Goal: Task Accomplishment & Management: Complete application form

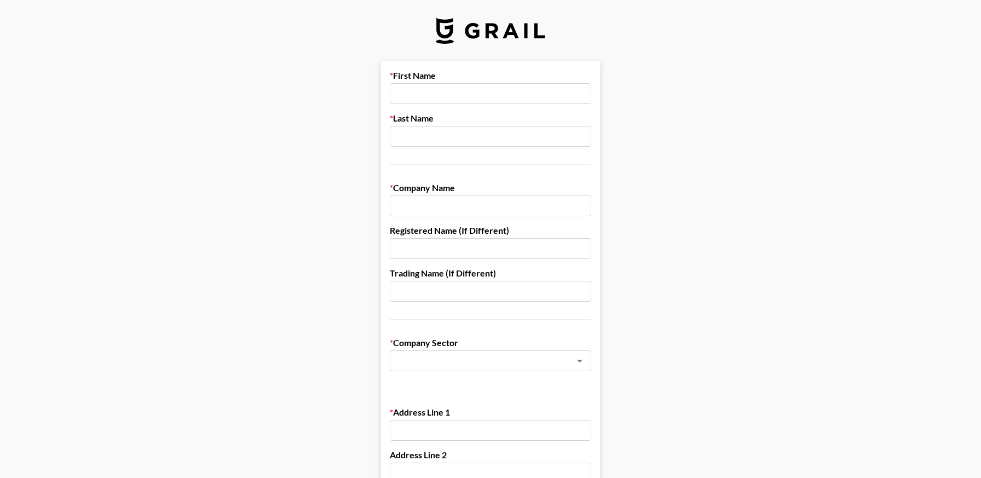
click at [420, 104] on div "First Name Last Name" at bounding box center [490, 117] width 201 height 95
click at [424, 90] on input "text" at bounding box center [490, 93] width 201 height 21
type input "[PERSON_NAME]"
click at [450, 207] on input "text" at bounding box center [490, 205] width 201 height 21
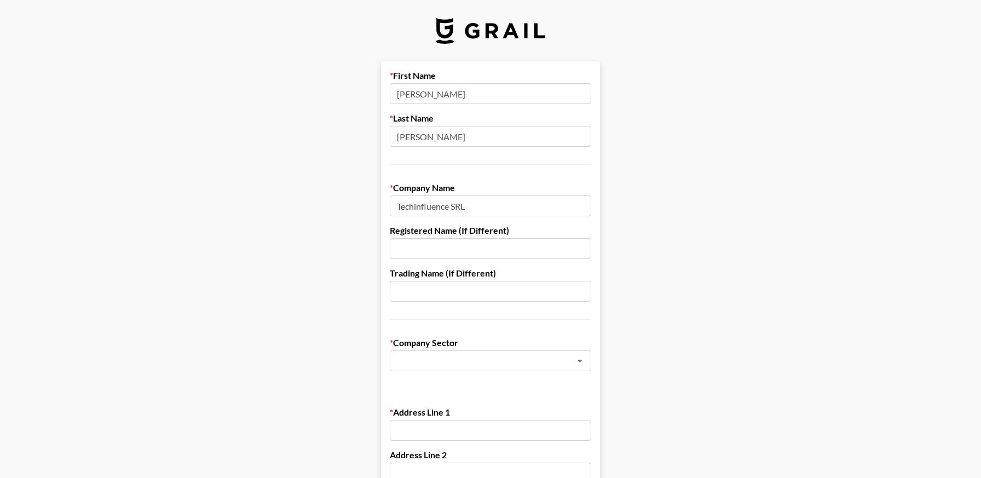
drag, startPoint x: 486, startPoint y: 201, endPoint x: 372, endPoint y: 207, distance: 114.0
type input "Flaminjoy"
type input "Techinfluence SRL"
click at [427, 290] on input "text" at bounding box center [490, 291] width 201 height 21
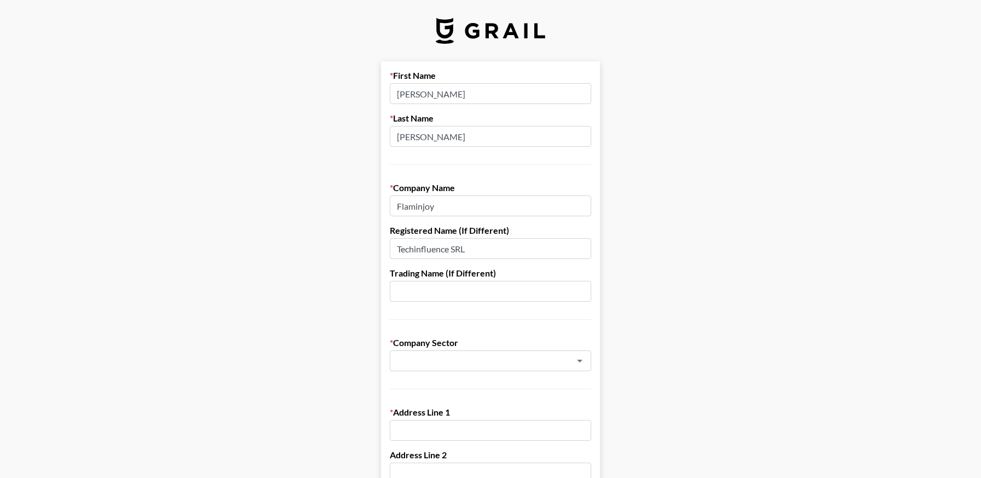
paste input "Techinfluence SRL"
type input "Techinfluence SRL"
click at [433, 360] on input "text" at bounding box center [475, 361] width 159 height 13
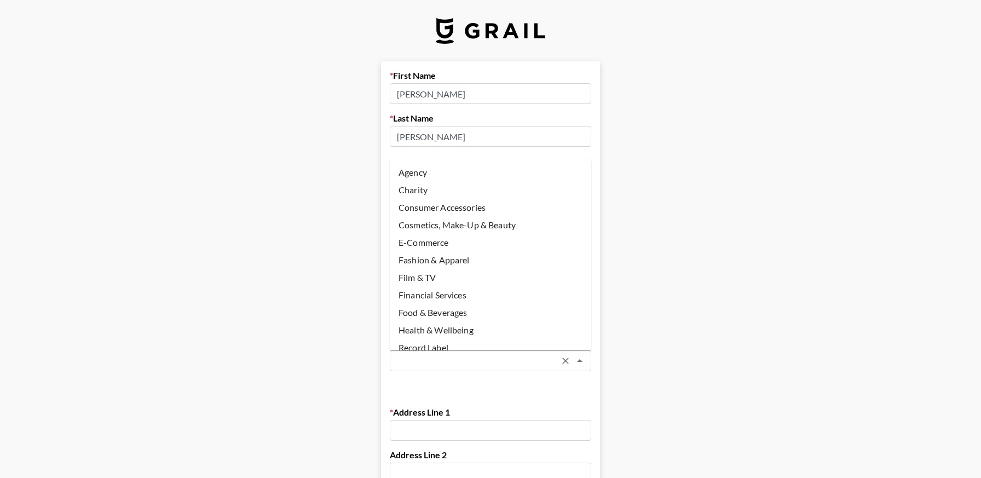
click at [449, 173] on li "Agency" at bounding box center [490, 173] width 201 height 18
type input "Agency"
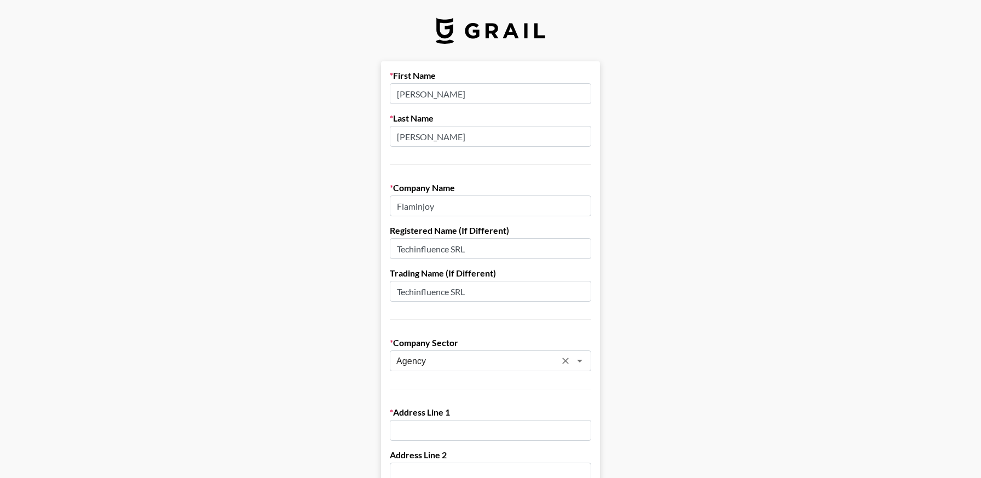
scroll to position [146, 0]
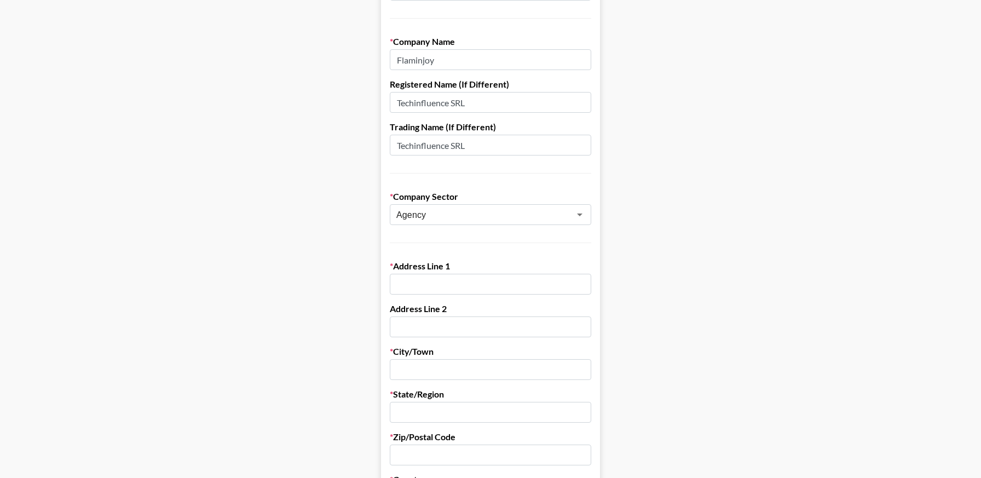
click at [430, 277] on input "text" at bounding box center [490, 284] width 201 height 21
paste input "[PERSON_NAME][STREET_ADDRESS] 6, Room 2"
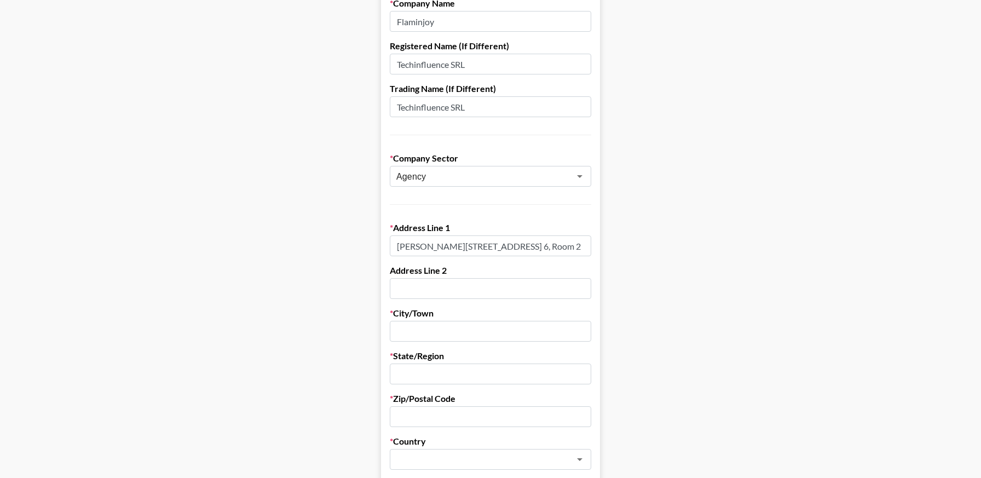
scroll to position [247, 0]
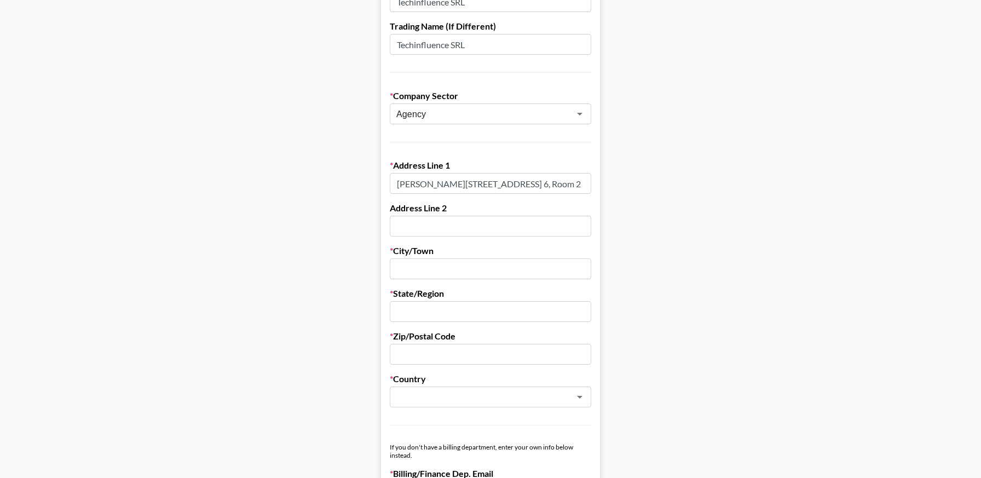
type input "[PERSON_NAME][STREET_ADDRESS] 6, Room 2"
click at [486, 269] on input "text" at bounding box center [490, 268] width 201 height 21
type input "c"
type input "Constanta"
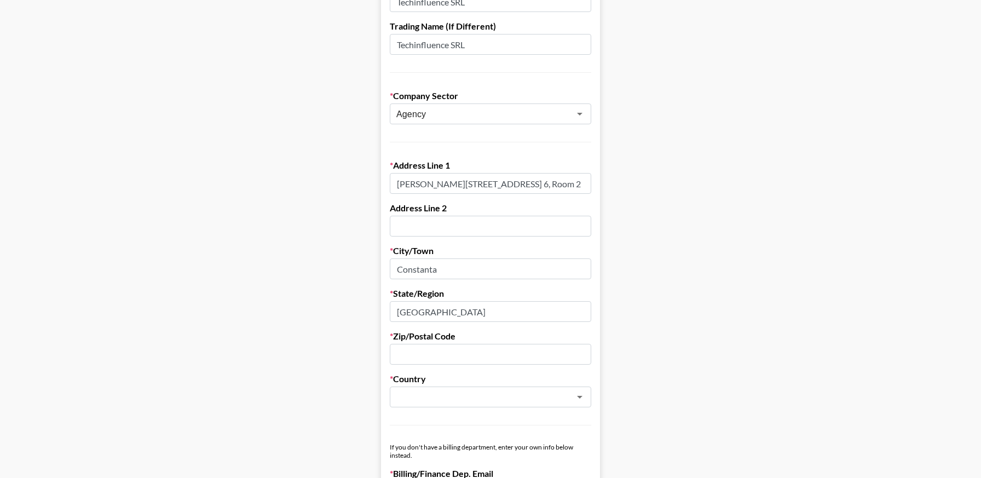
type input "[GEOGRAPHIC_DATA]"
click at [483, 352] on input "text" at bounding box center [490, 354] width 201 height 21
type input "900592"
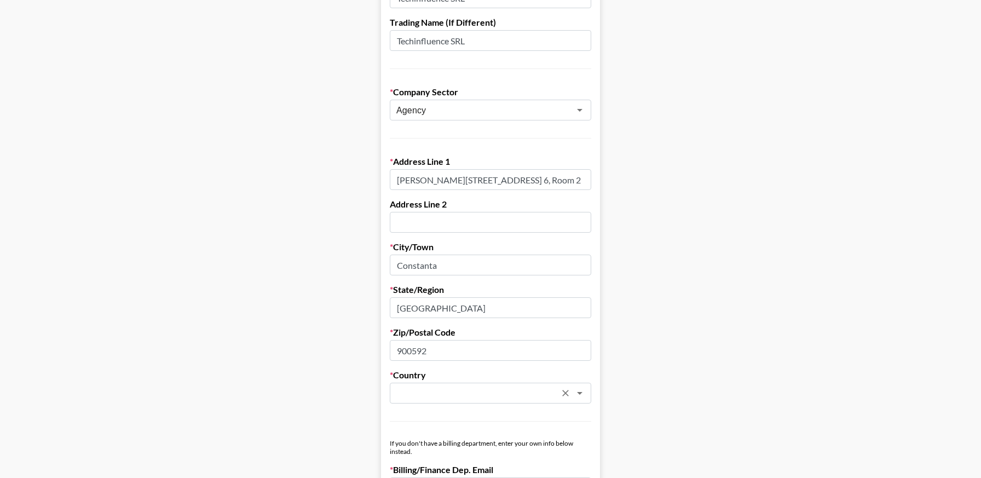
click at [502, 397] on input "text" at bounding box center [475, 393] width 159 height 13
click at [476, 415] on li "[GEOGRAPHIC_DATA]" at bounding box center [490, 417] width 201 height 18
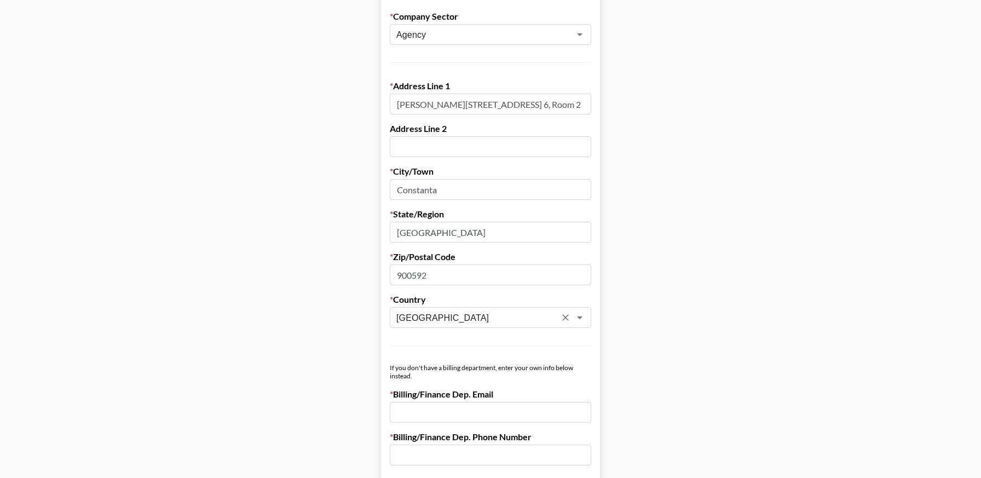
scroll to position [445, 0]
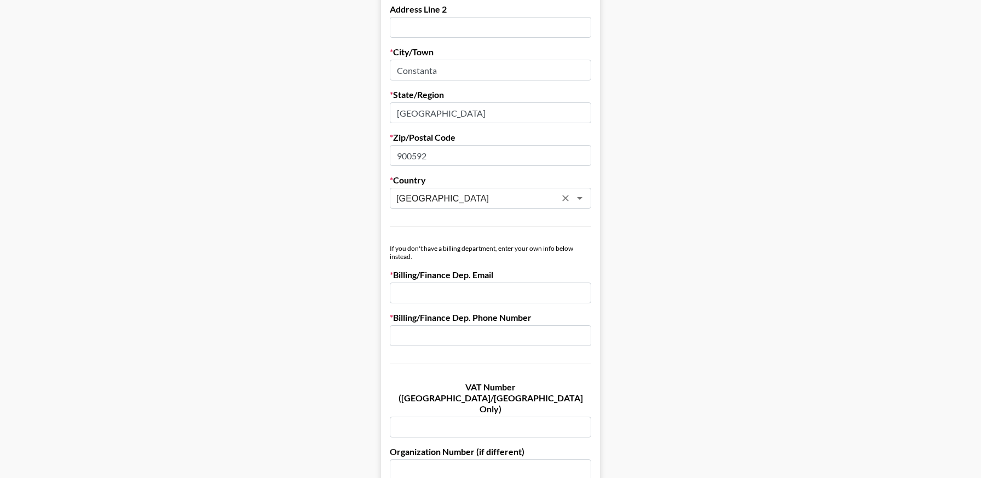
type input "[GEOGRAPHIC_DATA]"
click at [486, 292] on input "email" at bounding box center [490, 292] width 201 height 21
click at [608, 289] on main "First Name [PERSON_NAME] Last Name [PERSON_NAME] Company Name Flaminjoy Registe…" at bounding box center [490, 88] width 963 height 945
click at [511, 289] on input "email" at bounding box center [490, 292] width 201 height 21
type input "[PERSON_NAME][DOMAIN_NAME][EMAIL_ADDRESS][PERSON_NAME][DOMAIN_NAME]"
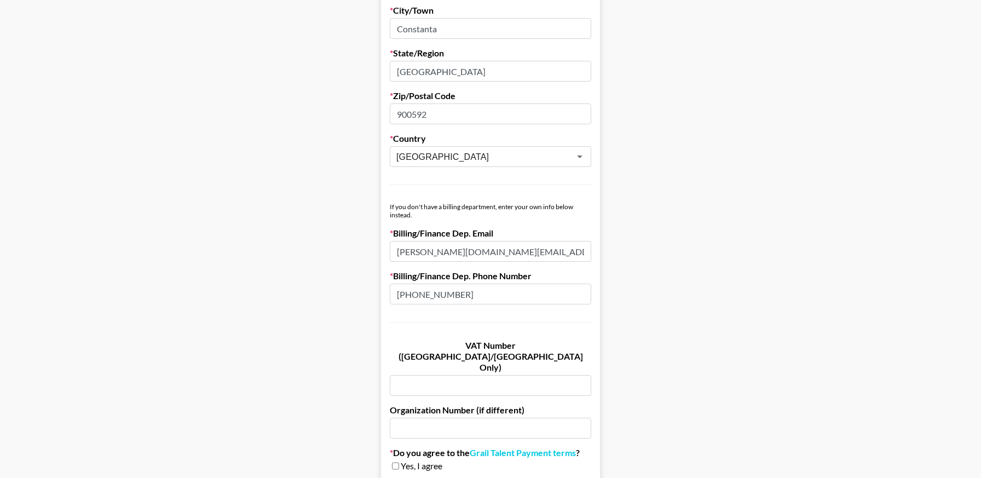
scroll to position [538, 0]
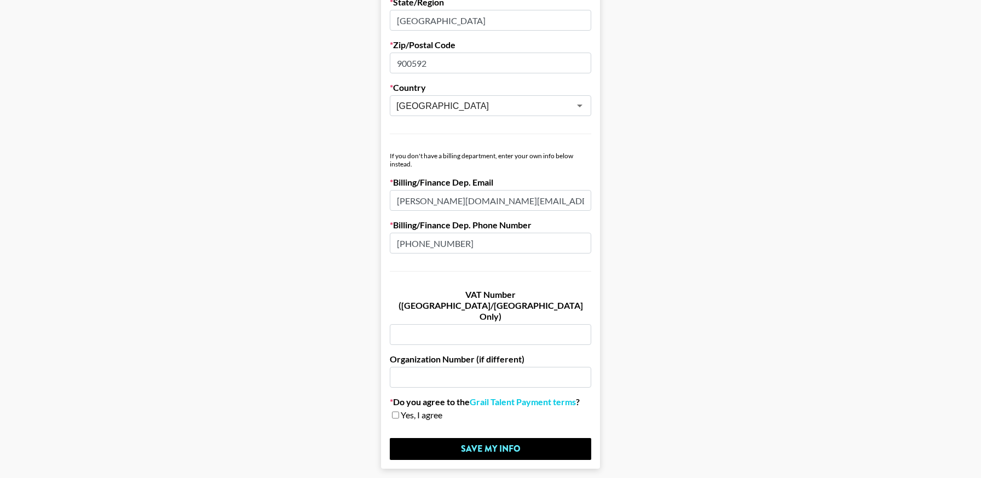
type input "[PHONE_NUMBER]"
click at [465, 324] on input "text" at bounding box center [490, 334] width 201 height 21
type input "RO37613390"
click at [508, 396] on link "Grail Talent Payment terms" at bounding box center [523, 401] width 106 height 11
click at [418, 409] on span "Yes, I agree" at bounding box center [422, 414] width 42 height 11
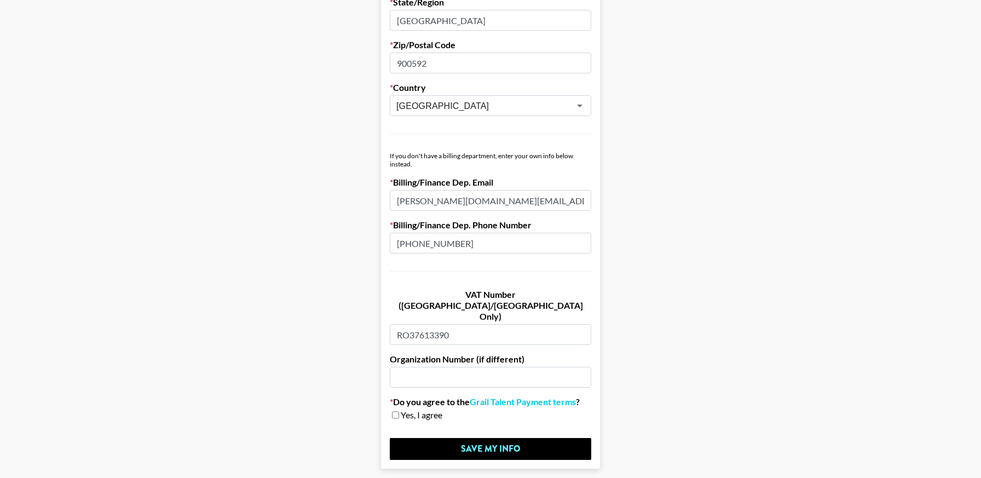
click at [398, 411] on input "checkbox" at bounding box center [395, 415] width 7 height 8
checkbox input "true"
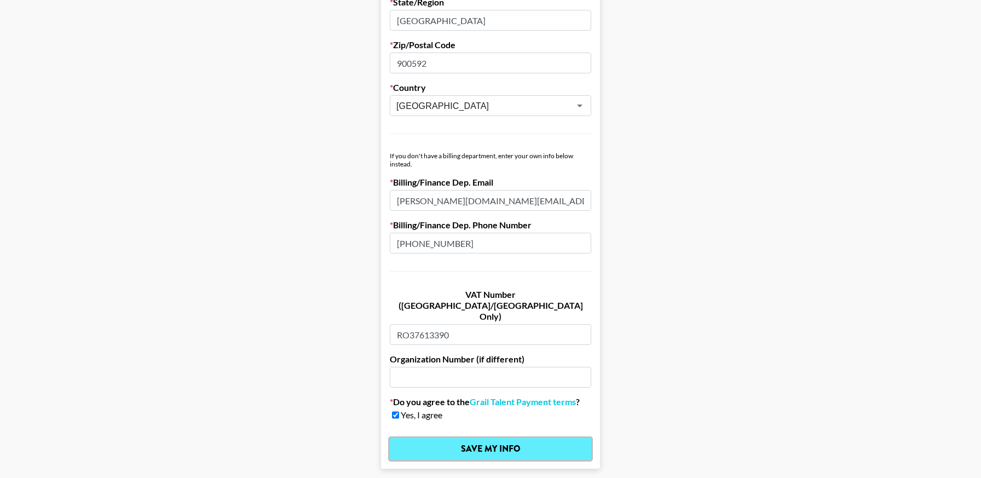
click at [474, 438] on input "Save My Info" at bounding box center [490, 449] width 201 height 22
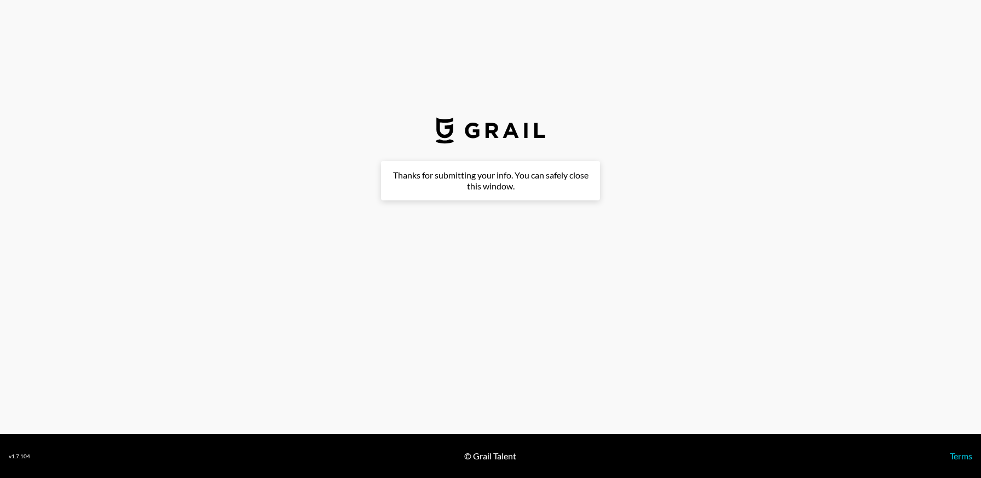
scroll to position [0, 0]
